Goal: Find specific page/section: Find specific page/section

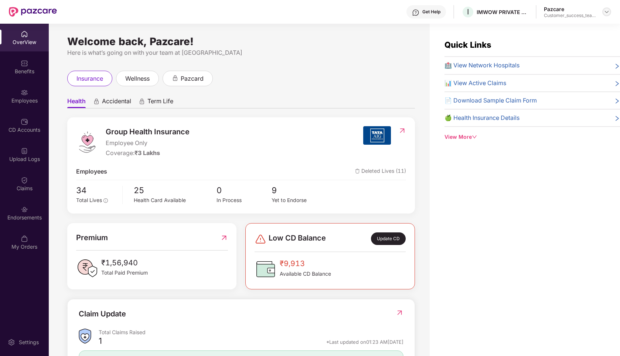
click at [607, 12] on img at bounding box center [607, 12] width 6 height 6
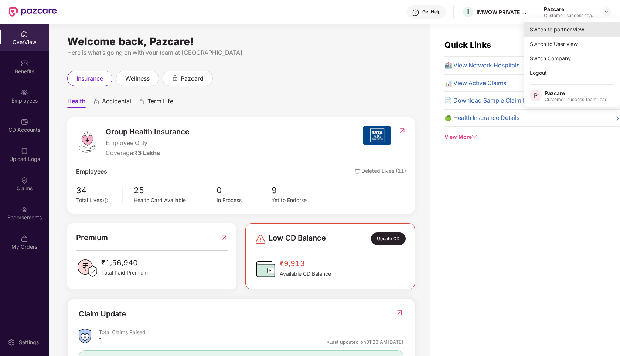
click at [541, 27] on div "Switch to partner view" at bounding box center [572, 29] width 96 height 14
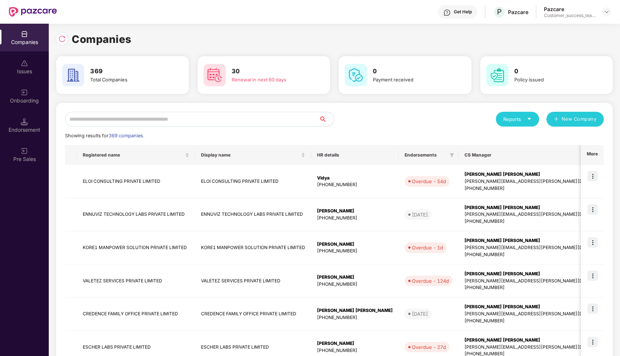
click at [116, 118] on input "text" at bounding box center [192, 119] width 254 height 15
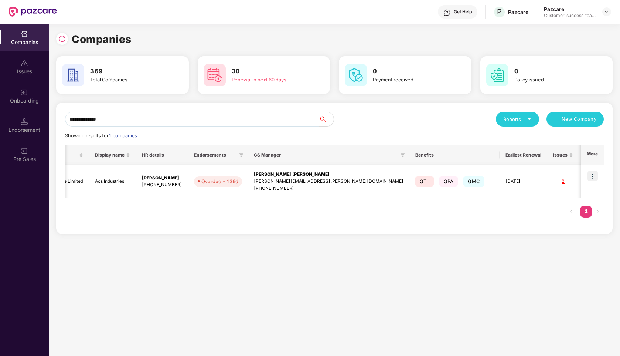
scroll to position [0, 114]
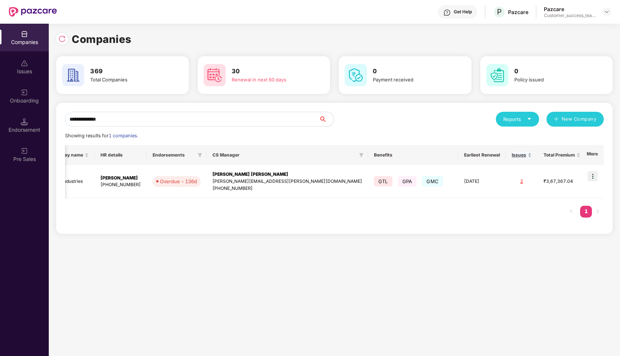
type input "**********"
click at [594, 178] on img at bounding box center [593, 176] width 10 height 10
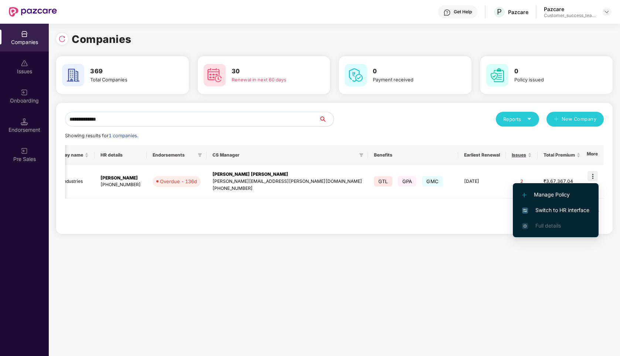
click at [550, 209] on span "Switch to HR interface" at bounding box center [555, 210] width 67 height 8
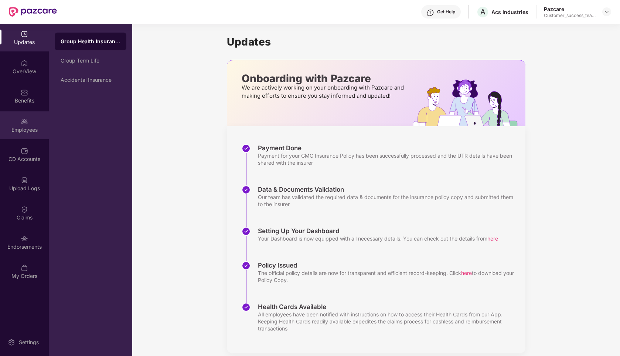
click at [22, 126] on div "Employees" at bounding box center [24, 129] width 49 height 7
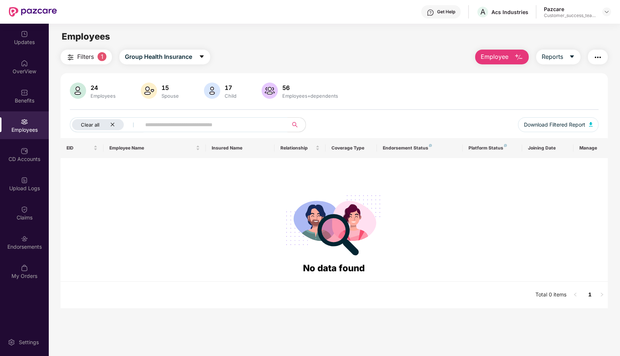
click at [112, 125] on icon "close" at bounding box center [112, 124] width 5 height 5
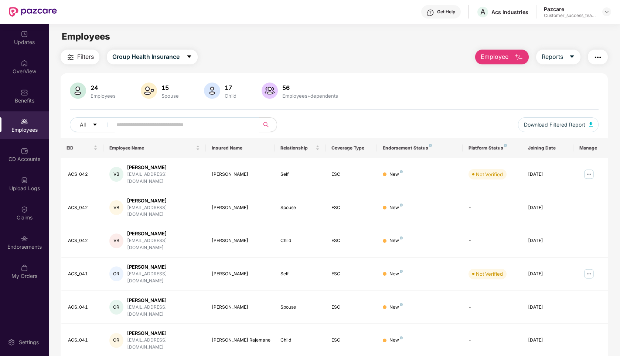
click at [149, 128] on input "text" at bounding box center [182, 124] width 133 height 11
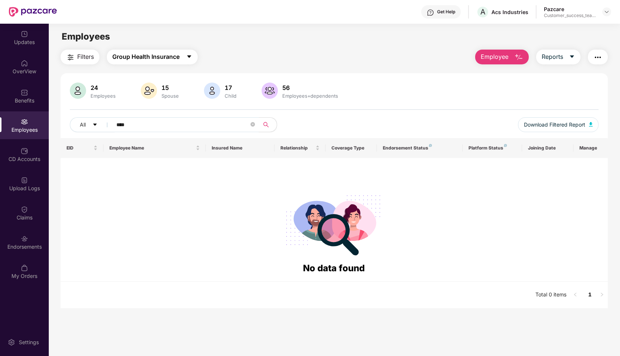
click at [121, 59] on span "Group Health Insurance" at bounding box center [145, 56] width 67 height 9
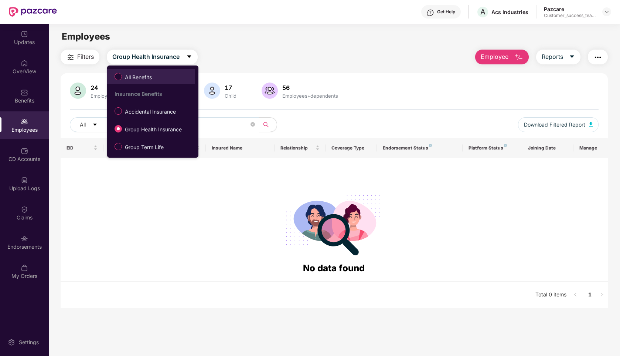
click at [136, 82] on label "All Benefits" at bounding box center [135, 76] width 48 height 13
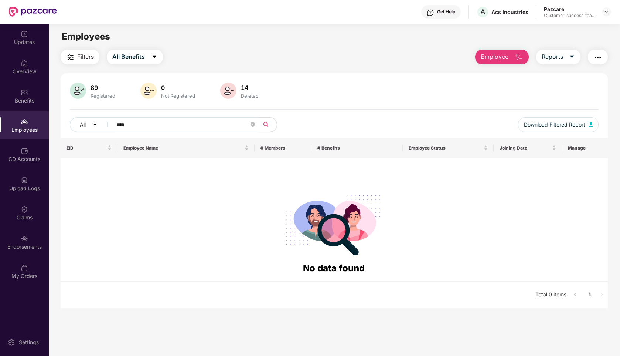
click at [138, 126] on input "****" at bounding box center [182, 124] width 133 height 11
click at [119, 51] on button "All Benefits" at bounding box center [135, 57] width 56 height 15
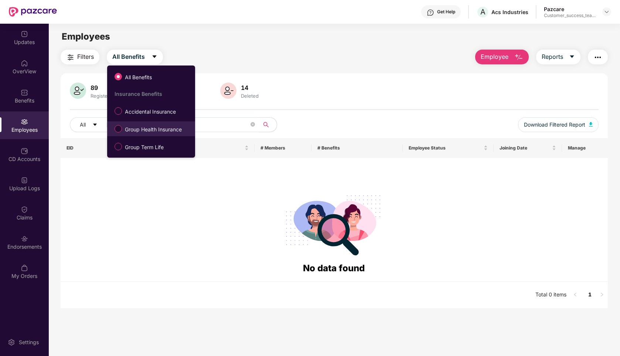
click at [121, 124] on label "Group Health Insurance" at bounding box center [150, 128] width 78 height 13
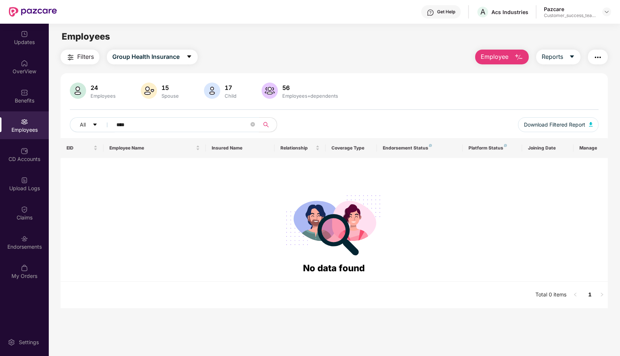
click at [135, 128] on input "****" at bounding box center [182, 124] width 133 height 11
type input "*"
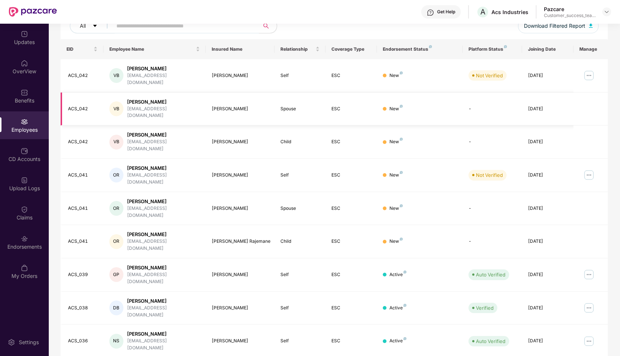
scroll to position [0, 0]
